Goal: Contribute content

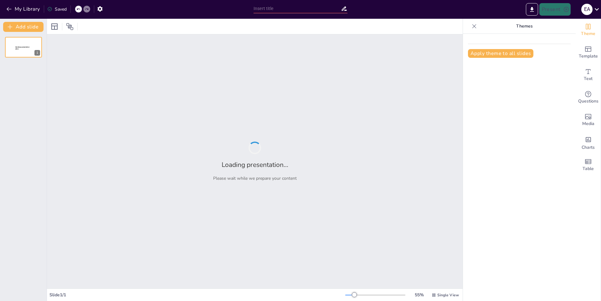
type input "Entre colmillos y corazones: La magia de 'Diarios de vampiros'"
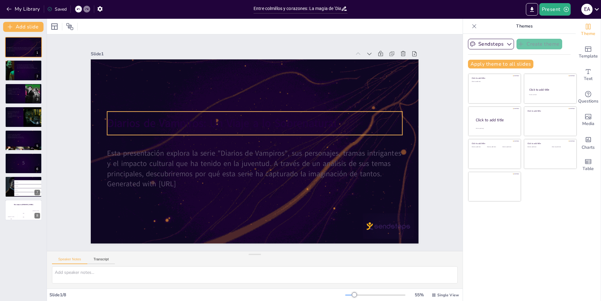
checkbox input "true"
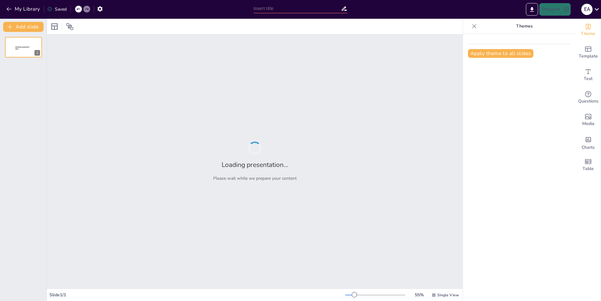
type input "La Evolución de los Deportes en la Sociedad"
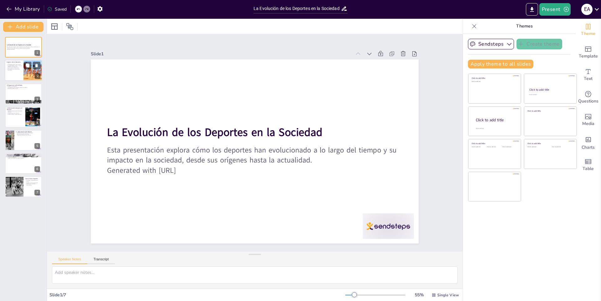
click at [25, 73] on div at bounding box center [33, 70] width 30 height 21
type textarea "La noción de deporte no es moderna; tiene sus raíces en civilizaciones antiguas…"
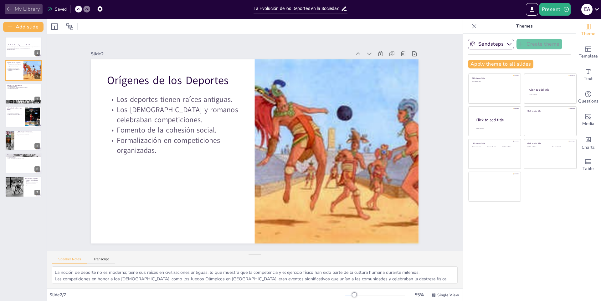
click at [11, 8] on icon "button" at bounding box center [9, 9] width 6 height 6
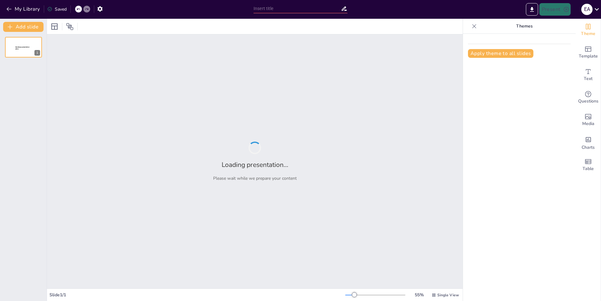
type input "La Evolución de los Deportes a lo Largo de la Historia"
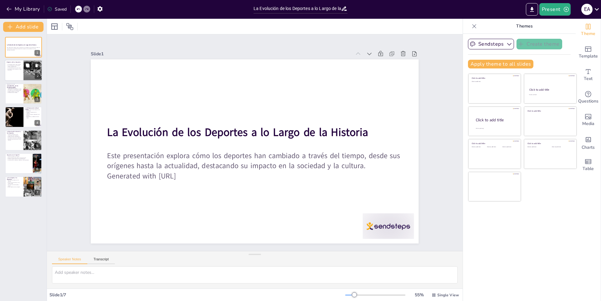
click at [25, 67] on icon at bounding box center [27, 66] width 4 height 4
type textarea "Los deportes tienen una historia rica que se remonta a civilizaciones antiguas,…"
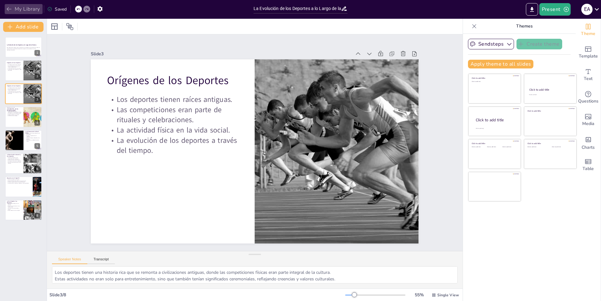
click at [20, 7] on button "My Library" at bounding box center [24, 9] width 38 height 10
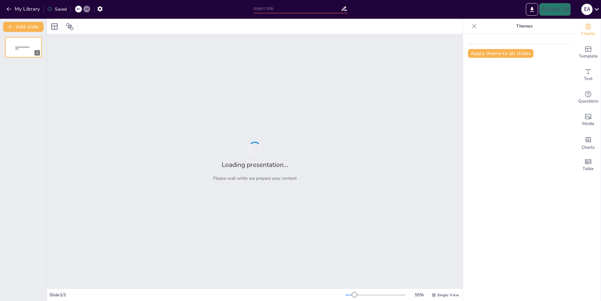
type input "Ciencia y Datos sobre los Cambios Climáticos Actuales"
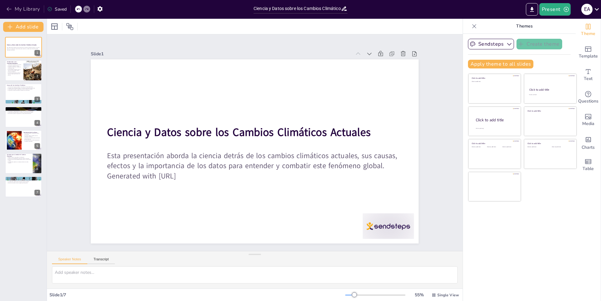
click at [13, 6] on button "My Library" at bounding box center [24, 9] width 38 height 10
